Goal: Information Seeking & Learning: Find specific fact

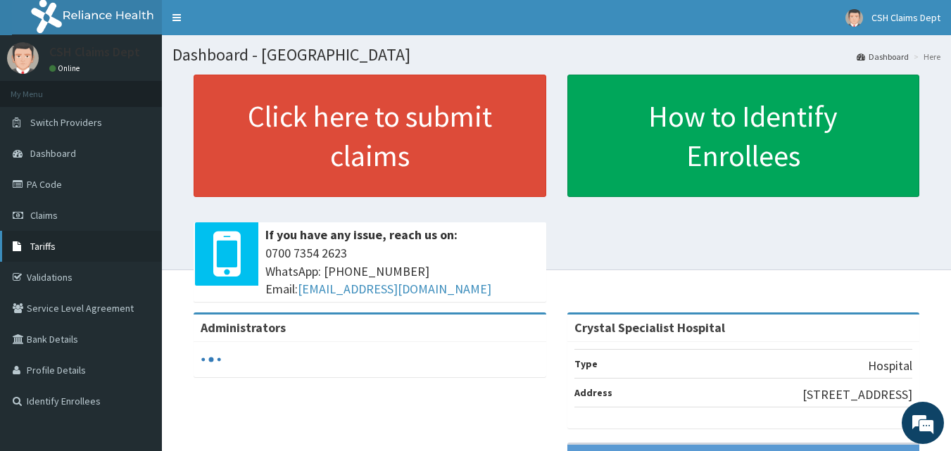
click at [16, 242] on icon at bounding box center [20, 247] width 14 height 10
click at [38, 237] on link "Tariffs" at bounding box center [81, 246] width 162 height 31
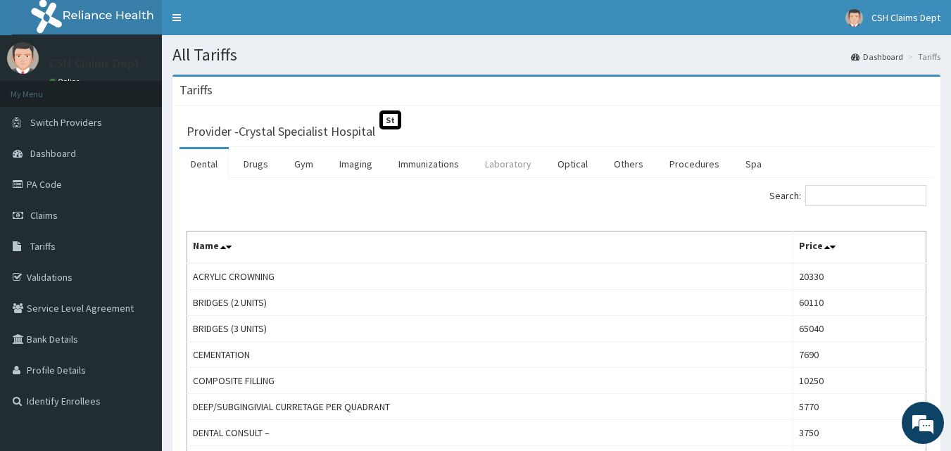
click at [508, 161] on link "Laboratory" at bounding box center [508, 164] width 69 height 30
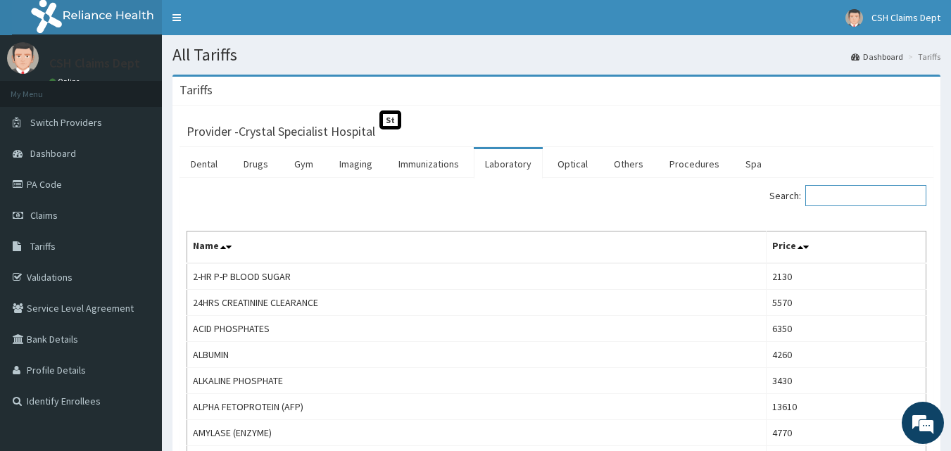
click at [821, 199] on input "Search:" at bounding box center [866, 195] width 121 height 21
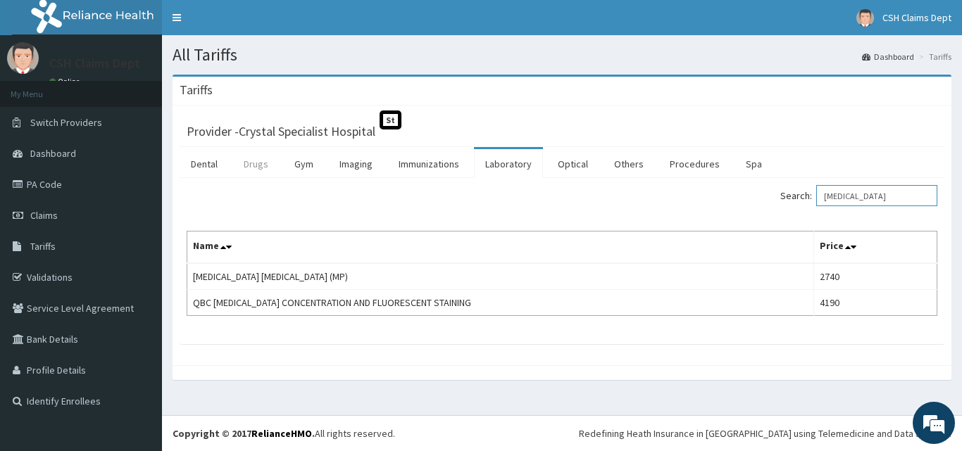
type input "[MEDICAL_DATA]"
click at [257, 170] on link "Drugs" at bounding box center [255, 164] width 47 height 30
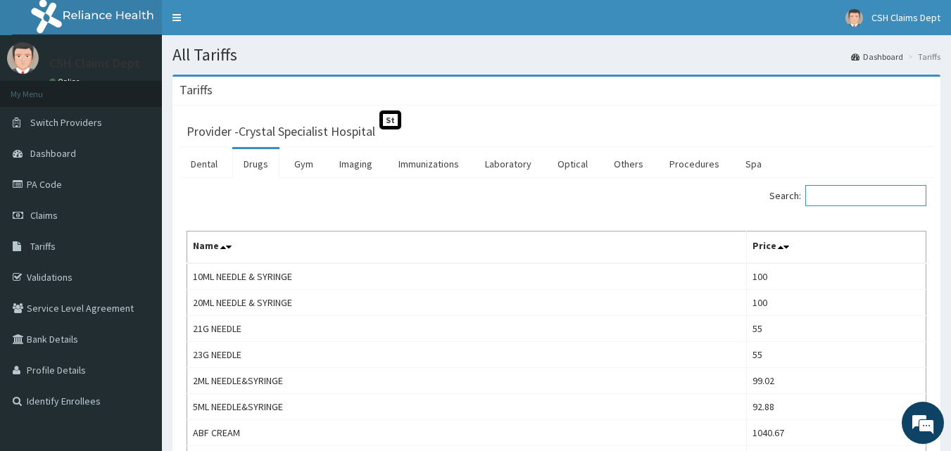
click at [818, 196] on input "Search:" at bounding box center [866, 195] width 121 height 21
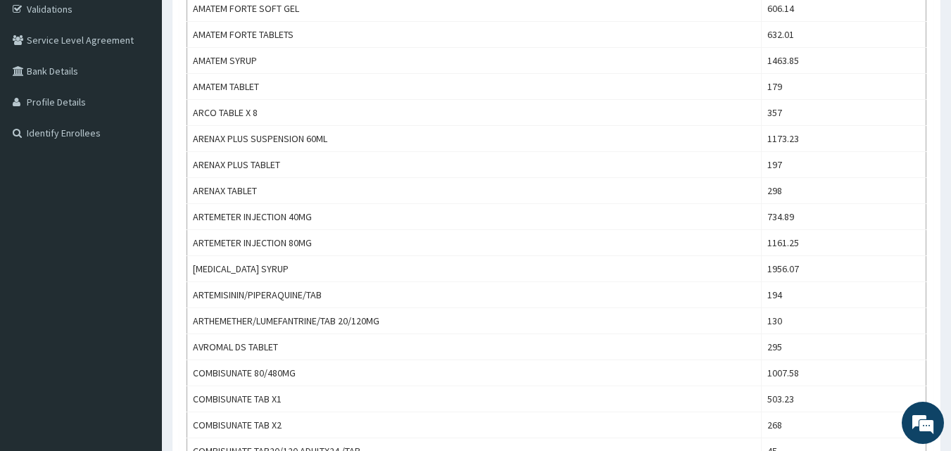
scroll to position [282, 0]
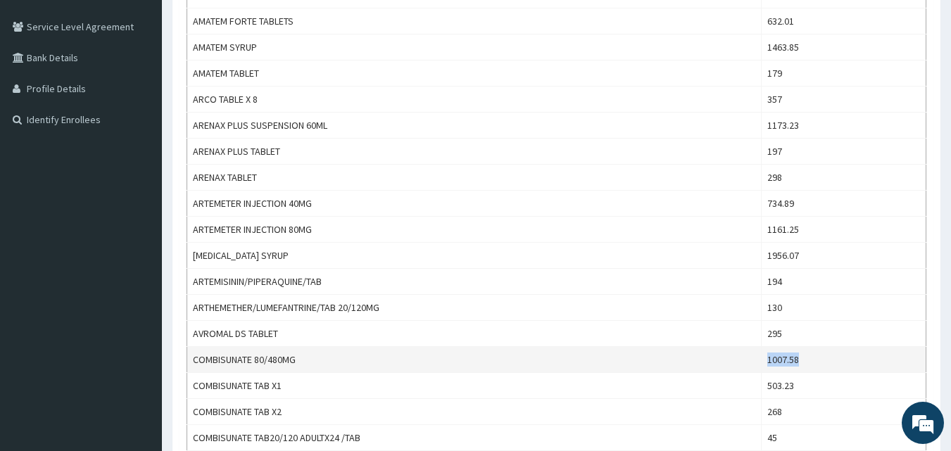
drag, startPoint x: 825, startPoint y: 356, endPoint x: 754, endPoint y: 359, distance: 70.5
click at [754, 359] on tr "COMBISUNATE 80/480MG 1007.58" at bounding box center [556, 360] width 739 height 26
copy tr "1007.58"
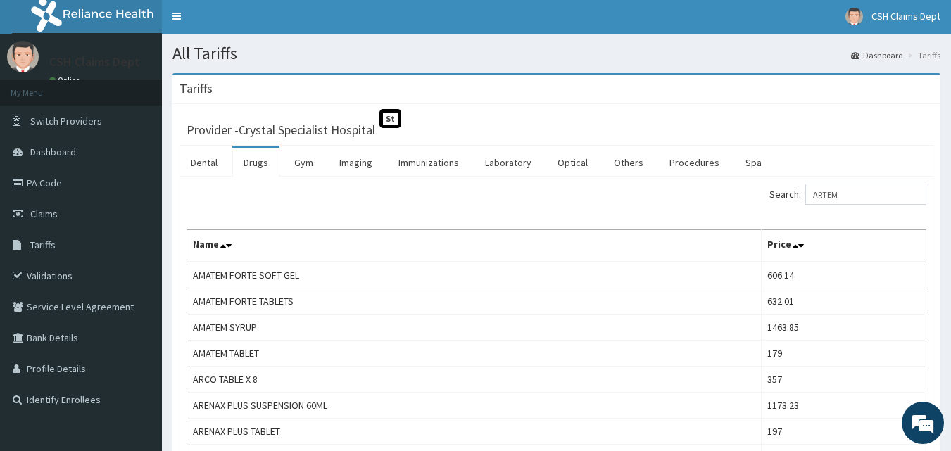
scroll to position [0, 0]
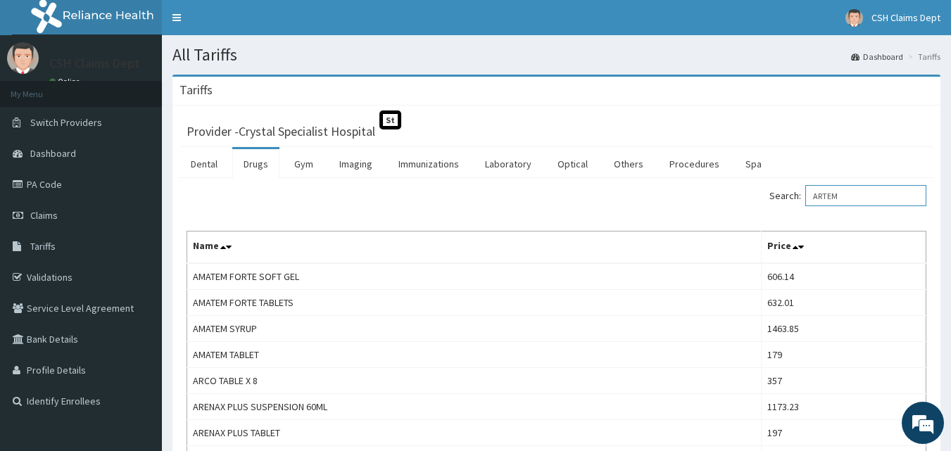
drag, startPoint x: 863, startPoint y: 195, endPoint x: 807, endPoint y: 196, distance: 56.4
click at [807, 196] on label "Search: ARTEM" at bounding box center [848, 195] width 157 height 21
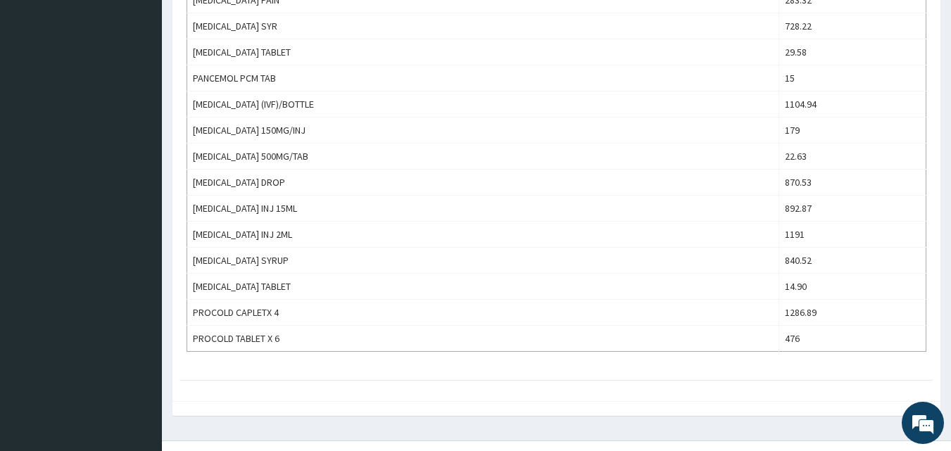
scroll to position [1058, 0]
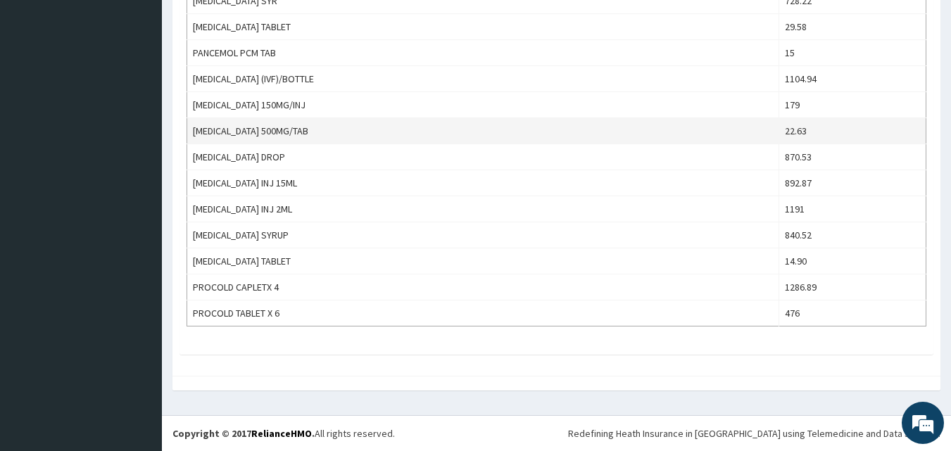
click at [794, 128] on td "22.63" at bounding box center [853, 131] width 147 height 26
drag, startPoint x: 806, startPoint y: 130, endPoint x: 717, endPoint y: 127, distance: 89.5
click at [717, 127] on tr "[MEDICAL_DATA] 500MG/TAB 22.63" at bounding box center [556, 131] width 739 height 26
copy tr "22.63"
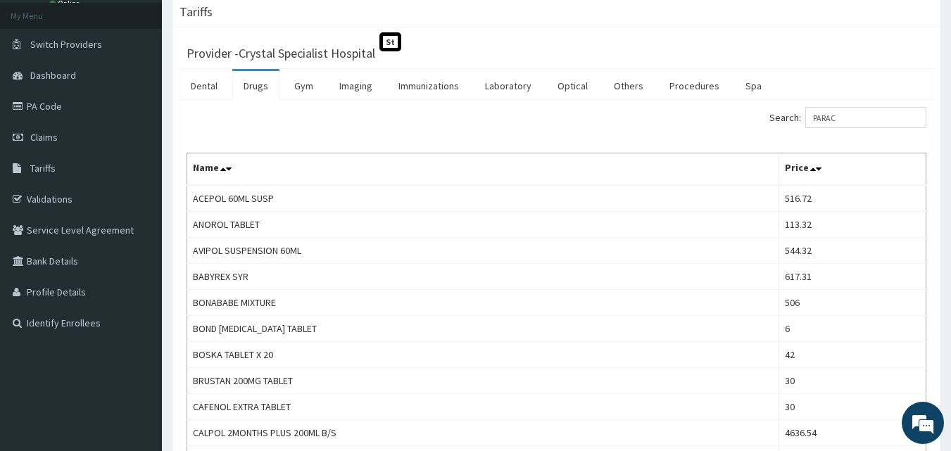
scroll to position [69, 0]
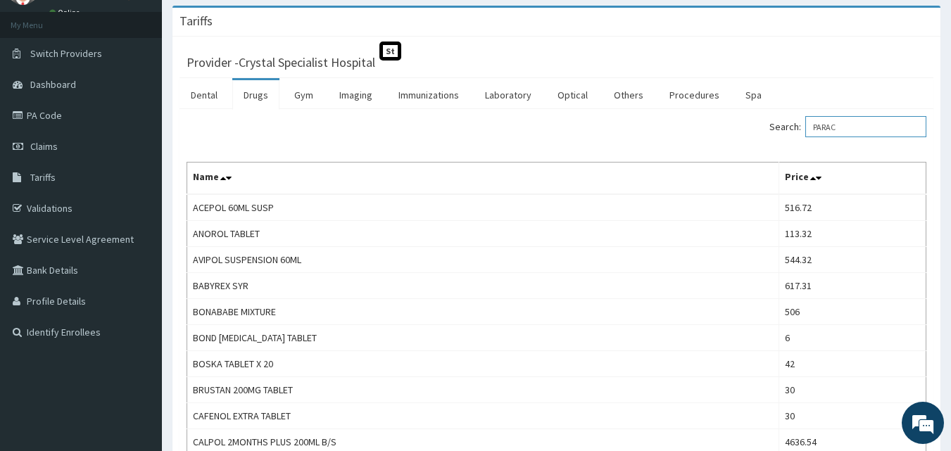
drag, startPoint x: 859, startPoint y: 131, endPoint x: 806, endPoint y: 136, distance: 53.0
click at [806, 136] on label "Search: PARAC" at bounding box center [848, 126] width 157 height 21
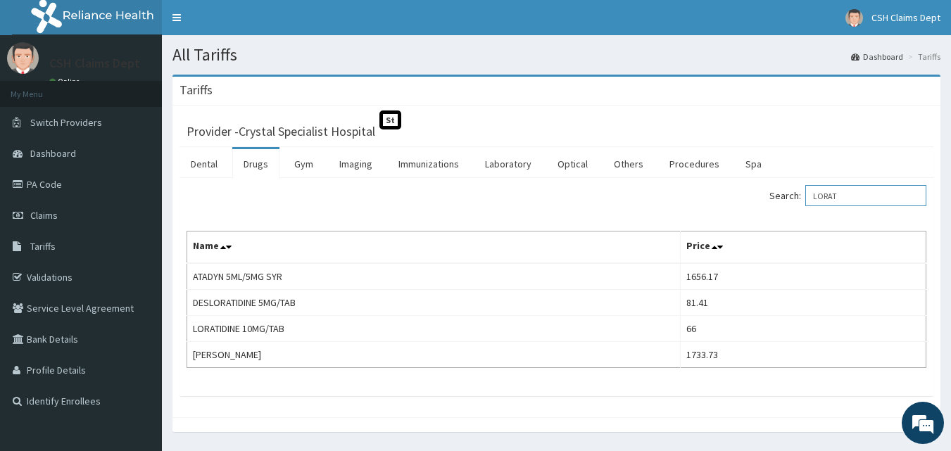
type input "LORAT"
